Goal: Transaction & Acquisition: Purchase product/service

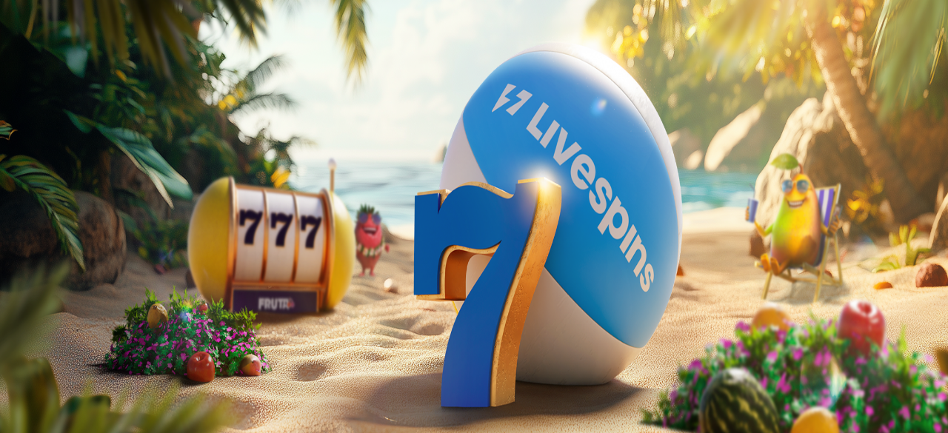
click at [45, 59] on span "Talletus" at bounding box center [28, 53] width 33 height 11
drag, startPoint x: 291, startPoint y: 124, endPoint x: 73, endPoint y: 127, distance: 218.6
click at [74, 126] on div "Talletus 0.00 € Kirjaudu Kasino Live Kasino Tarjoukset 17:02 Aloita pelaaminen …" at bounding box center [474, 199] width 936 height 386
type input "***"
click at [101, 379] on span "TALLETA JA PELAA" at bounding box center [56, 384] width 89 height 11
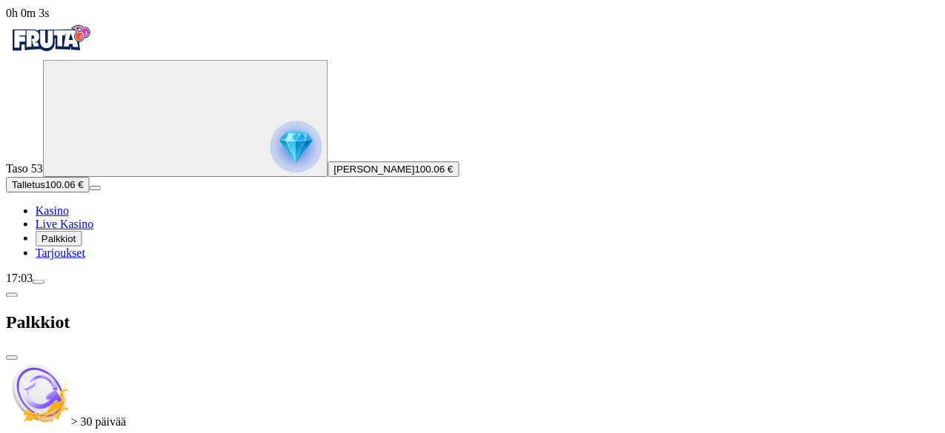
scroll to position [576, 0]
click at [12, 359] on span "close icon" at bounding box center [12, 359] width 0 height 0
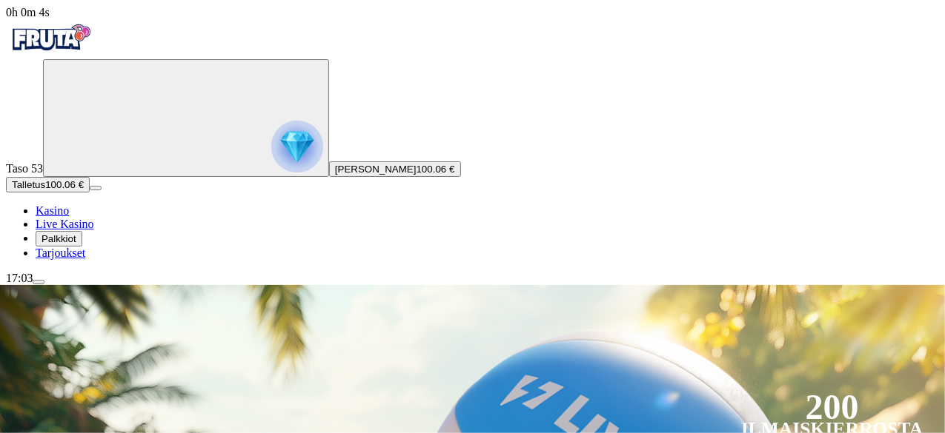
scroll to position [222, 0]
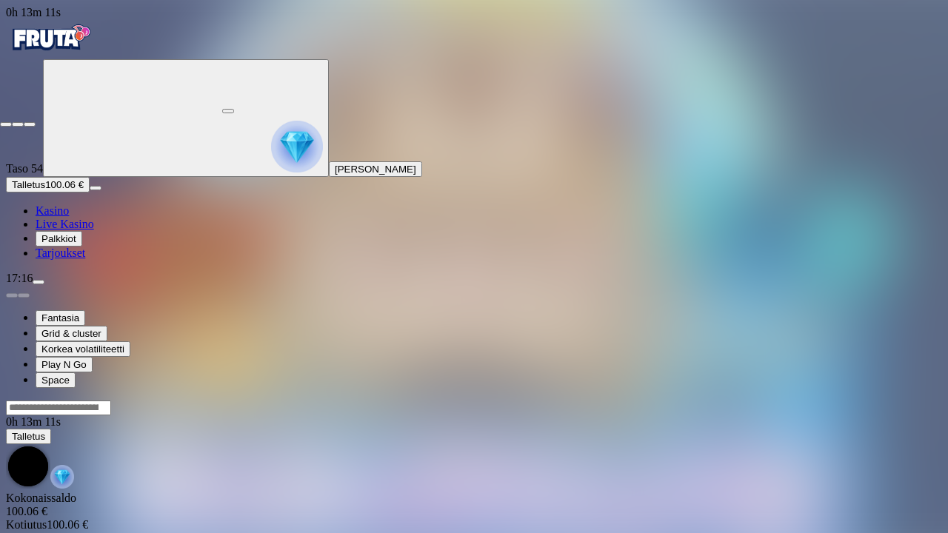
click at [30, 124] on span "fullscreen-exit icon" at bounding box center [30, 124] width 0 height 0
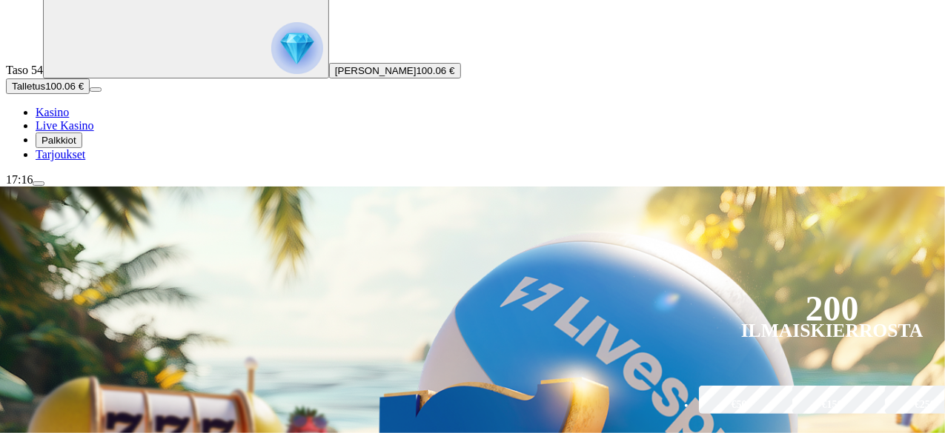
scroll to position [222, 0]
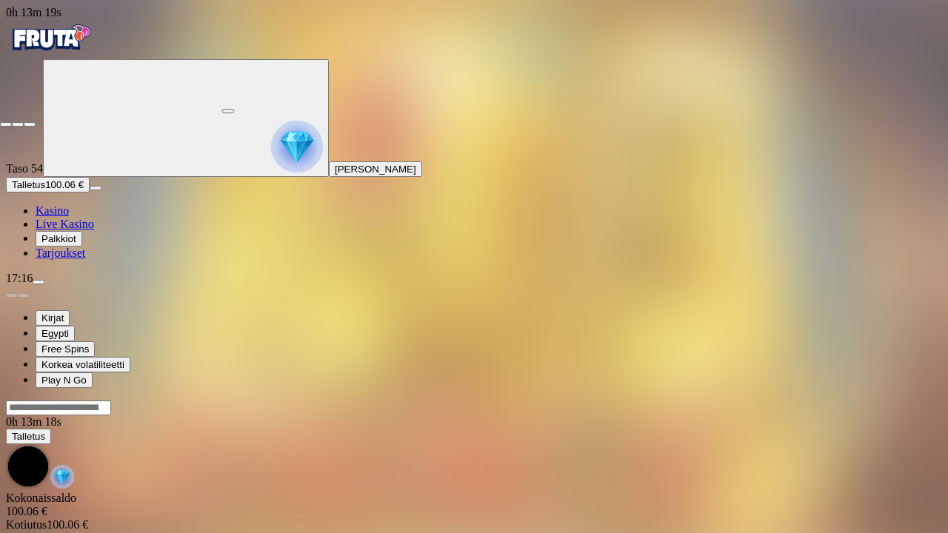
click at [30, 124] on span "fullscreen-exit icon" at bounding box center [30, 124] width 0 height 0
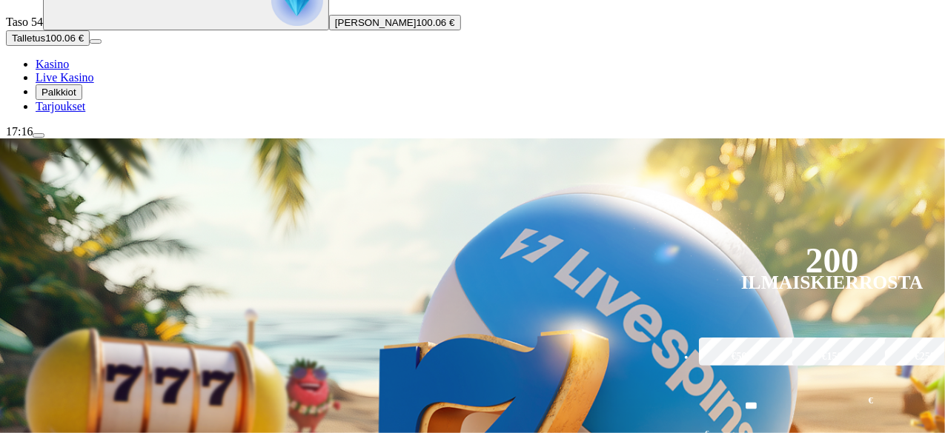
scroll to position [148, 0]
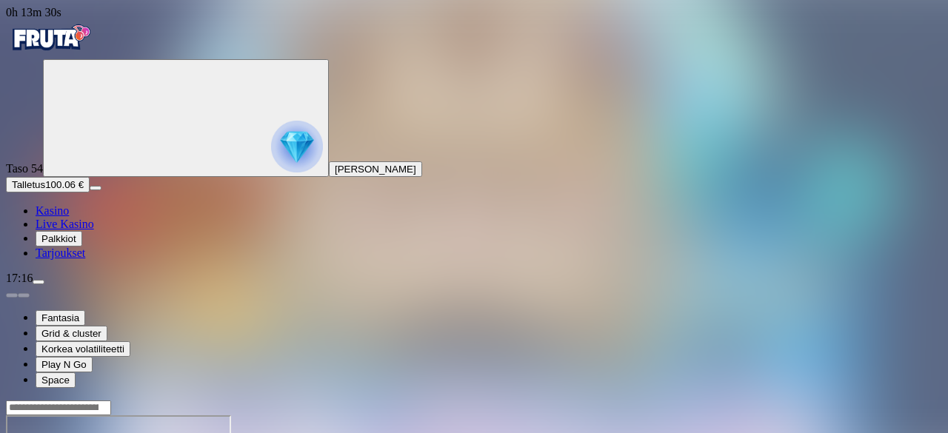
drag, startPoint x: 856, startPoint y: 121, endPoint x: 854, endPoint y: 189, distance: 68.2
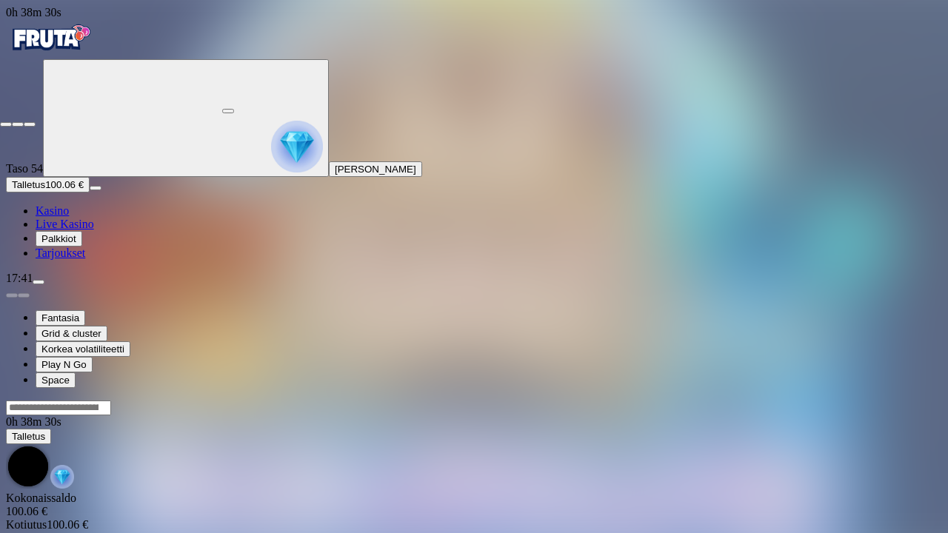
click at [6, 124] on span "close icon" at bounding box center [6, 124] width 0 height 0
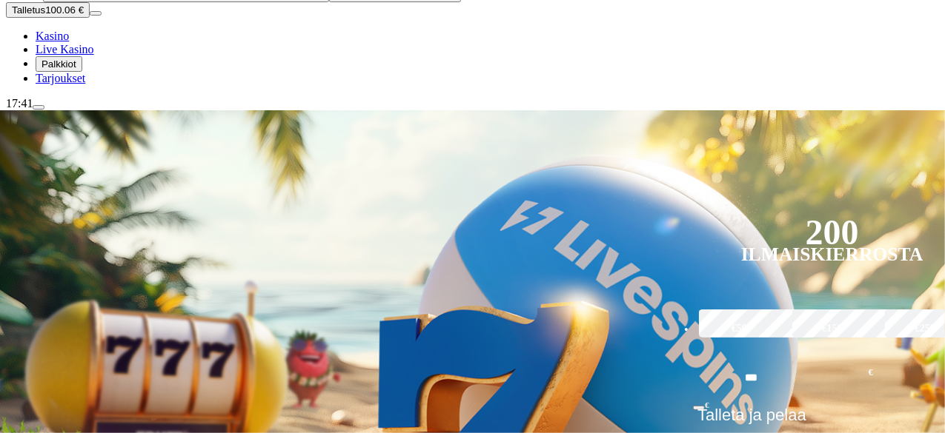
scroll to position [296, 0]
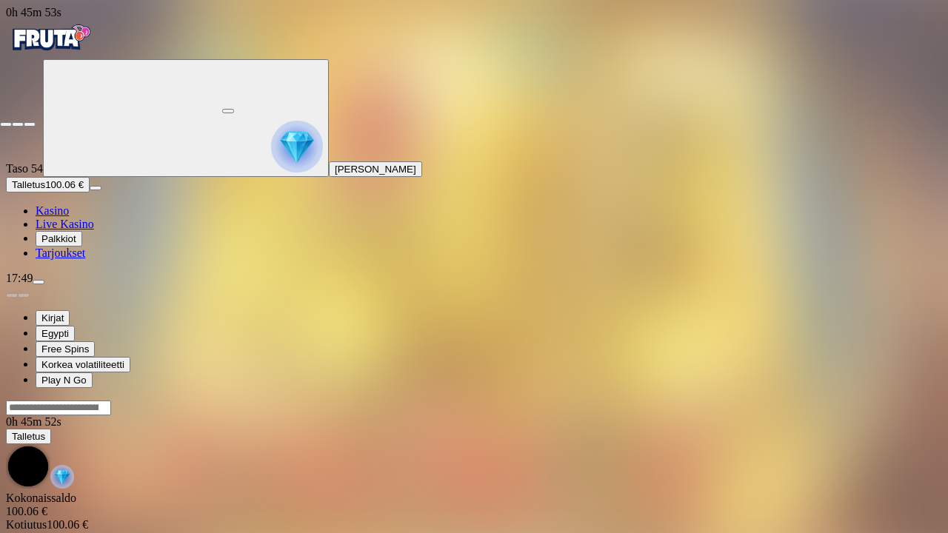
click at [30, 124] on span "fullscreen-exit icon" at bounding box center [30, 124] width 0 height 0
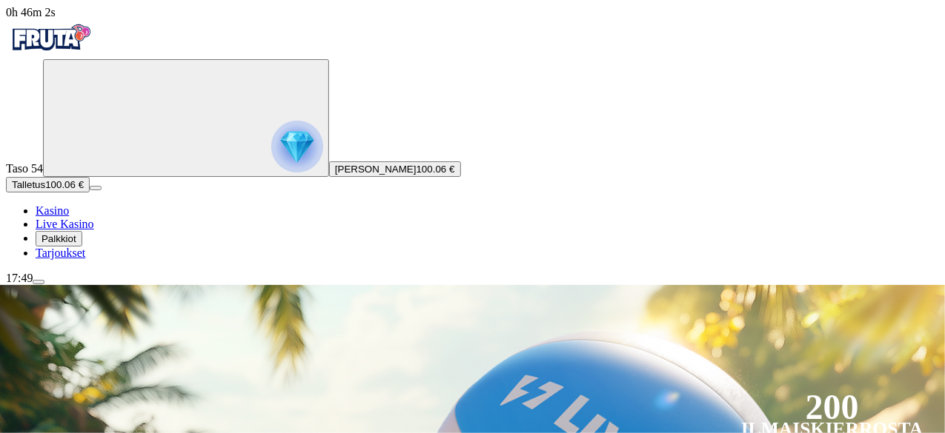
click at [39, 282] on span "menu icon" at bounding box center [39, 282] width 0 height 0
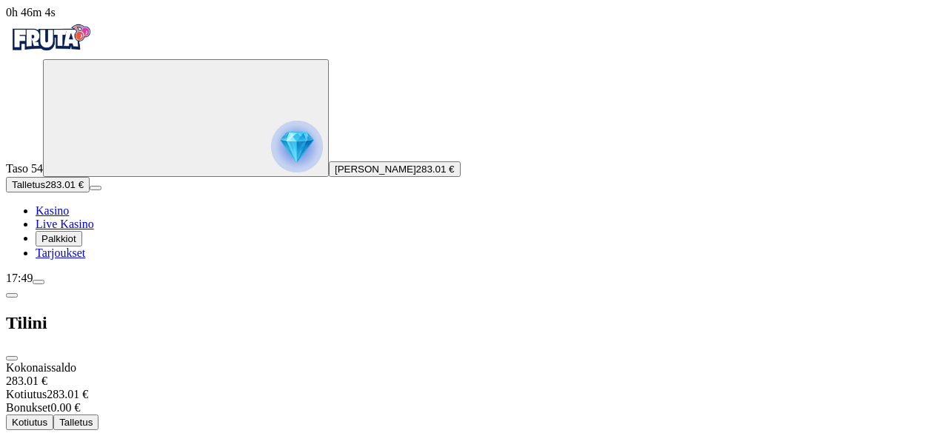
click at [47, 417] on span "Kotiutus" at bounding box center [30, 422] width 36 height 11
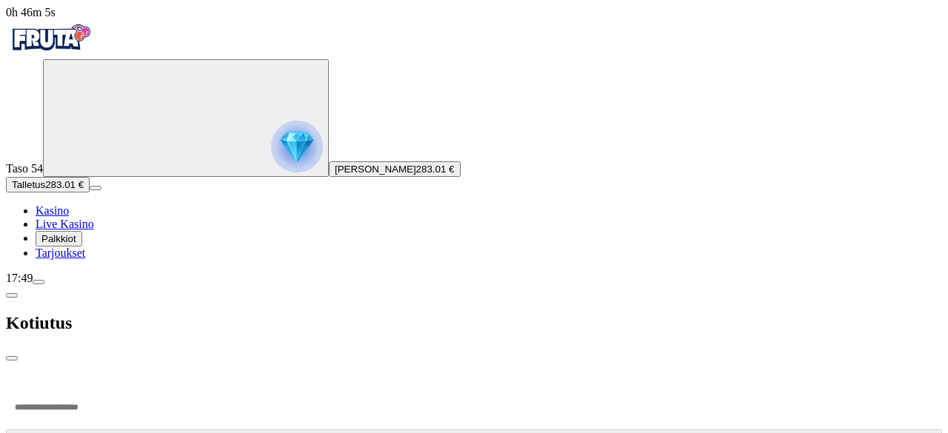
click at [106, 385] on input "number" at bounding box center [56, 407] width 100 height 44
type input "***"
click at [39, 282] on span "menu icon" at bounding box center [39, 282] width 0 height 0
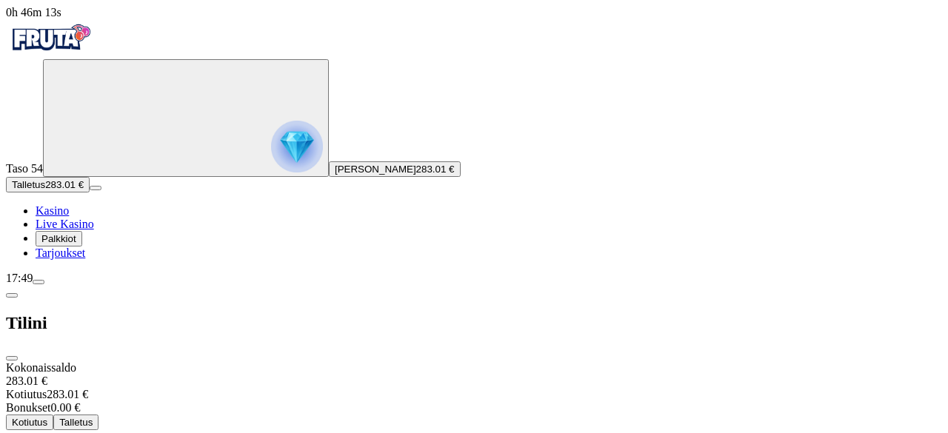
click at [12, 359] on span "close icon" at bounding box center [12, 359] width 0 height 0
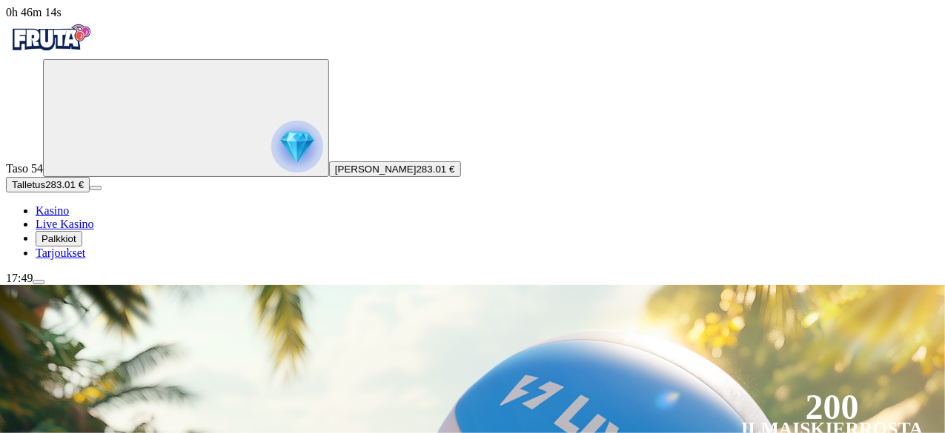
click at [39, 282] on span "menu icon" at bounding box center [39, 282] width 0 height 0
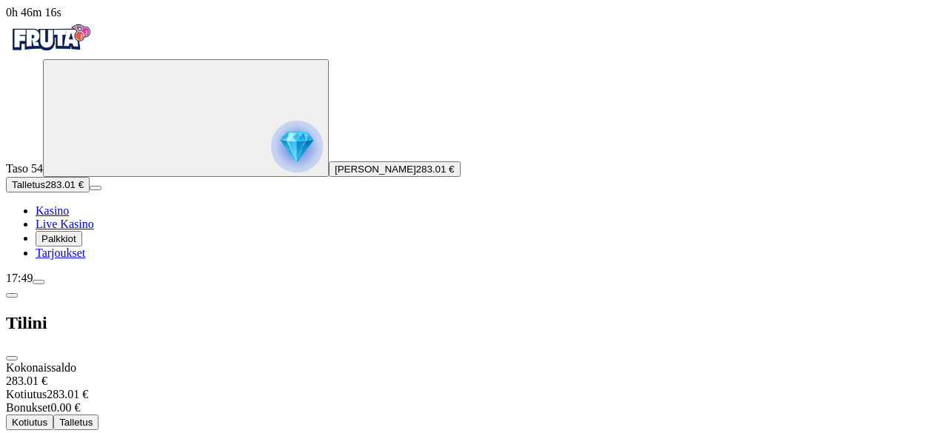
click at [12, 359] on span "close icon" at bounding box center [12, 359] width 0 height 0
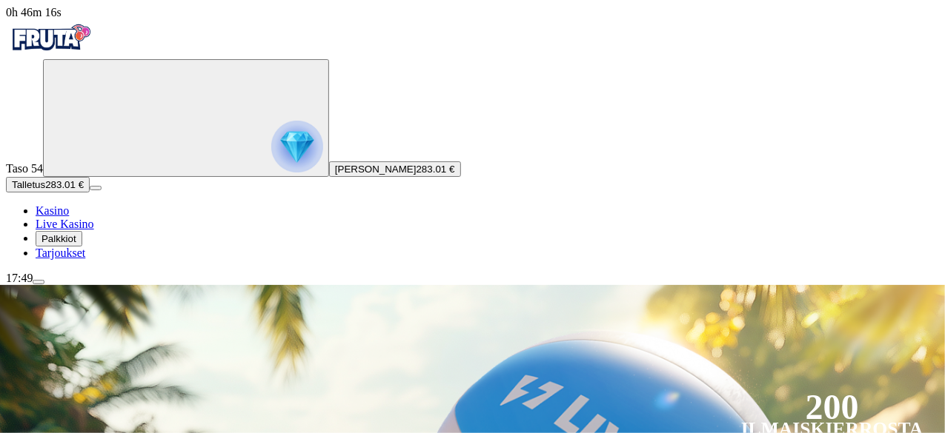
click at [39, 282] on span "menu icon" at bounding box center [39, 282] width 0 height 0
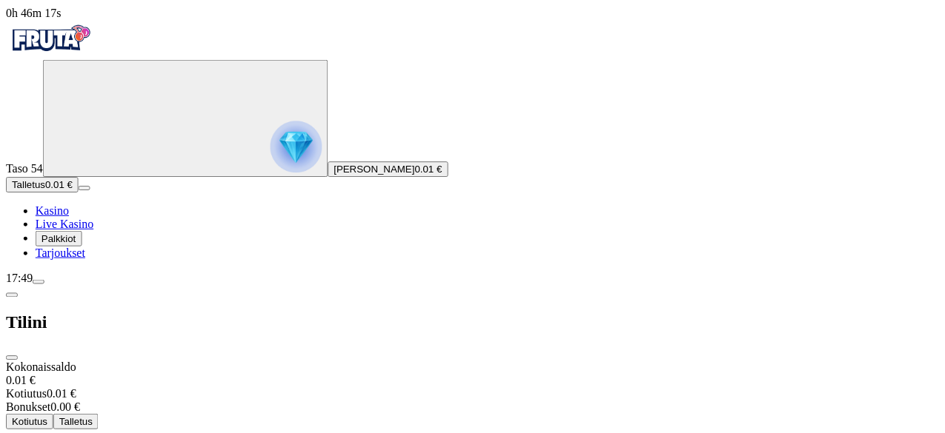
scroll to position [124, 0]
